Goal: Find specific page/section: Find specific page/section

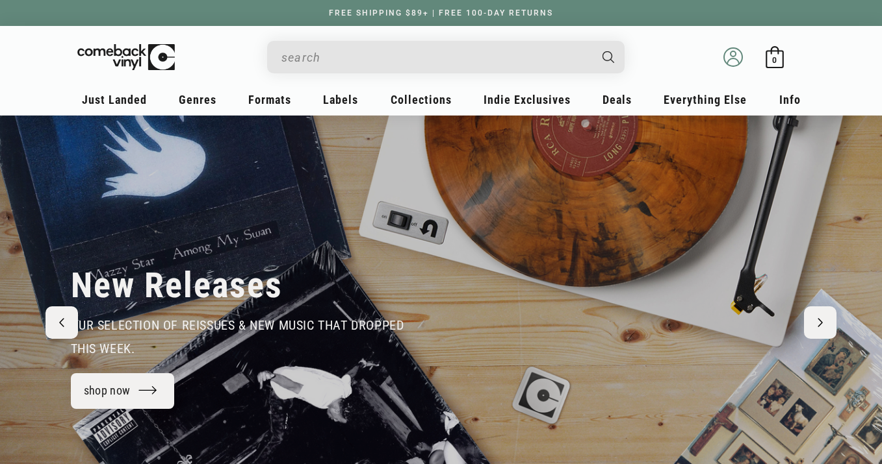
click at [732, 58] on icon at bounding box center [733, 61] width 12 height 6
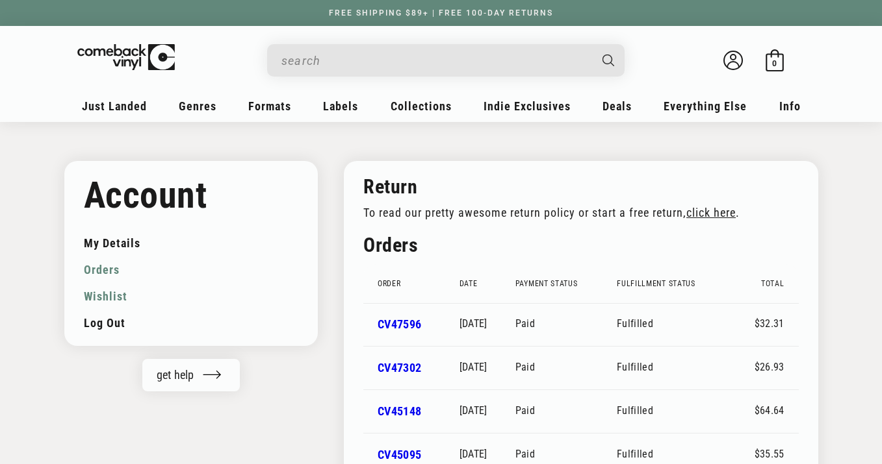
click at [96, 298] on link "Wishlist" at bounding box center [191, 296] width 215 height 27
click at [103, 298] on link "Wishlist" at bounding box center [191, 296] width 215 height 27
click at [105, 300] on link "Wishlist" at bounding box center [191, 296] width 215 height 27
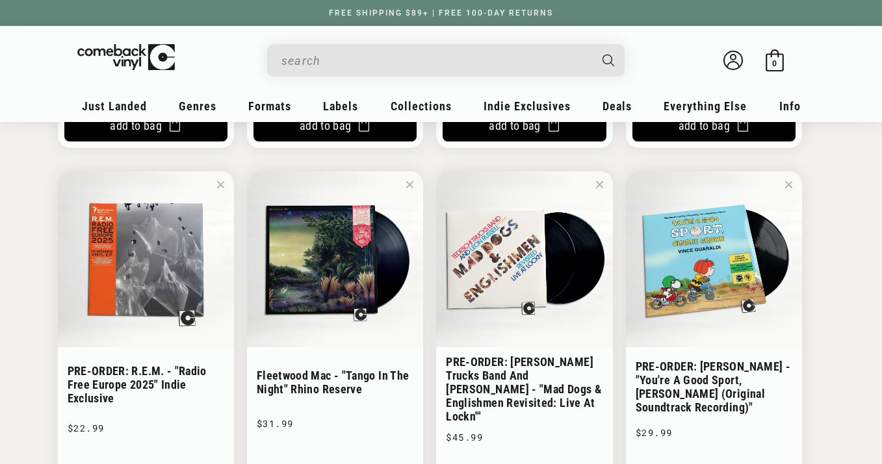
scroll to position [748, 0]
